Goal: Task Accomplishment & Management: Use online tool/utility

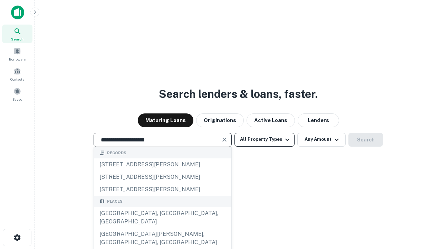
click at [162, 227] on div "Santa Monica, CA, USA" at bounding box center [162, 217] width 137 height 21
click at [264, 139] on button "All Property Types" at bounding box center [264, 140] width 60 height 14
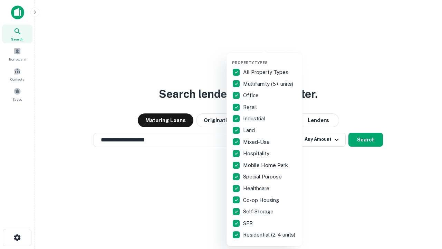
type input "**********"
click at [270, 58] on button "button" at bounding box center [270, 58] width 76 height 0
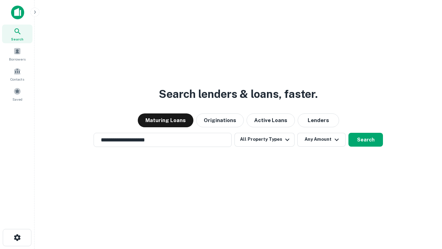
scroll to position [11, 0]
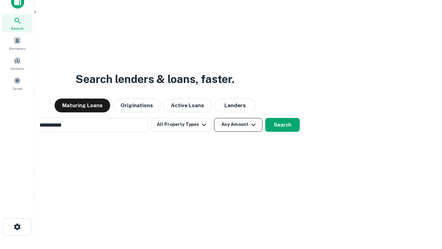
click at [214, 118] on button "Any Amount" at bounding box center [238, 125] width 48 height 14
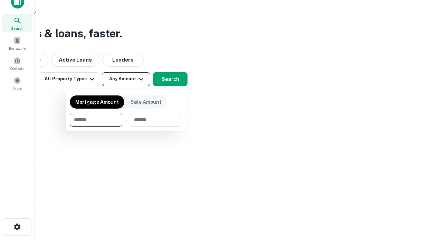
scroll to position [11, 0]
type input "*******"
click at [126, 126] on button "button" at bounding box center [126, 126] width 113 height 0
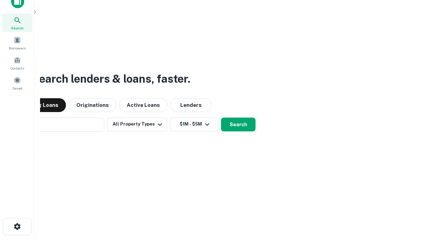
scroll to position [11, 0]
click at [221, 118] on button "Search" at bounding box center [238, 125] width 35 height 14
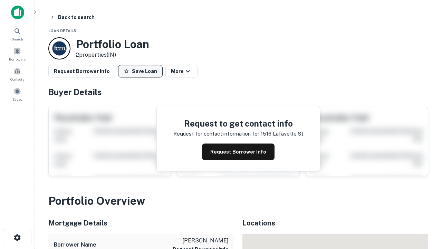
click at [140, 71] on button "Save Loan" at bounding box center [140, 71] width 45 height 12
